Goal: Check status: Check status

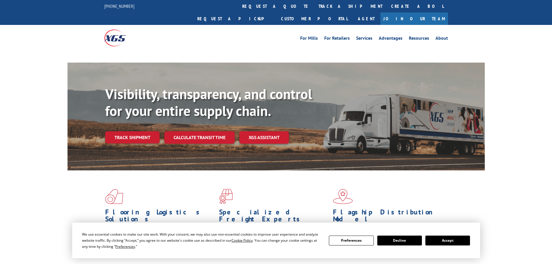
click at [314, 6] on link "track a shipment" at bounding box center [350, 6] width 73 height 12
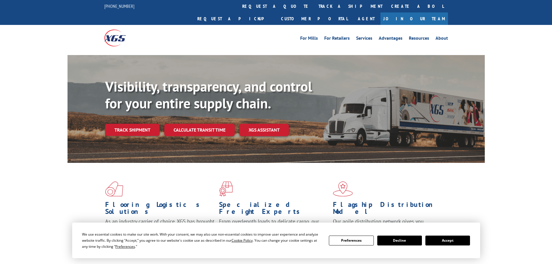
click at [433, 236] on button "Accept" at bounding box center [447, 241] width 45 height 10
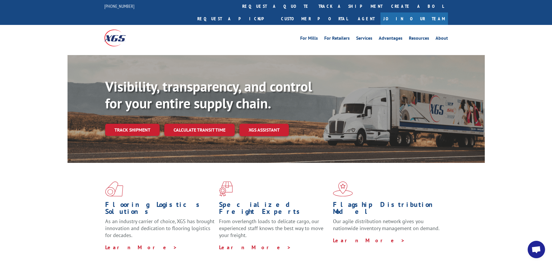
click at [314, 6] on link "track a shipment" at bounding box center [350, 6] width 73 height 12
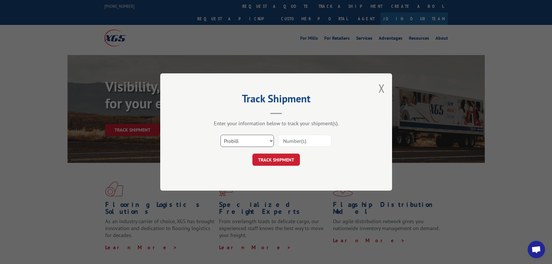
click at [251, 141] on select "Select category... Probill BOL PO" at bounding box center [246, 141] width 53 height 12
select select "bol"
click at [220, 135] on select "Select category... Probill BOL PO" at bounding box center [246, 141] width 53 height 12
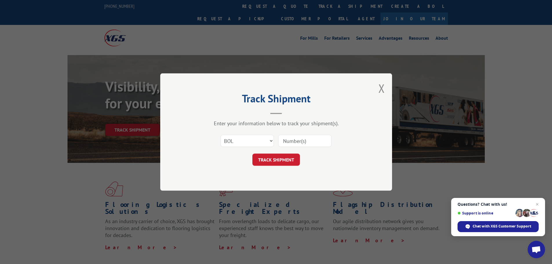
paste input "5530792"
type input "5530792"
click at [290, 155] on button "TRACK SHIPMENT" at bounding box center [276, 160] width 48 height 12
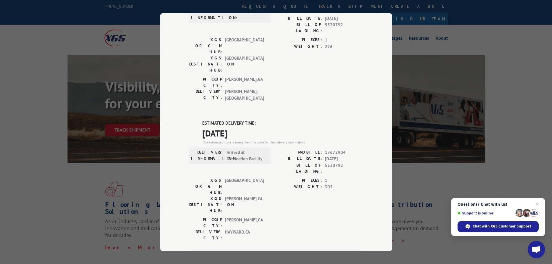
scroll to position [116, 0]
